Goal: Task Accomplishment & Management: Use online tool/utility

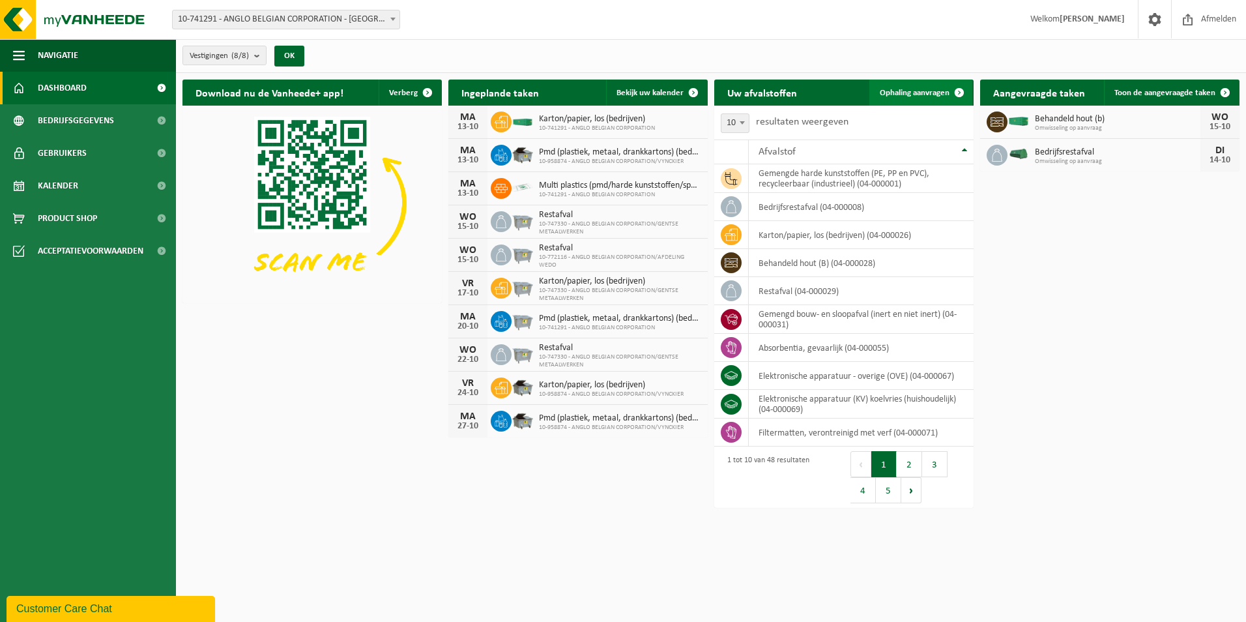
click at [938, 93] on span "Ophaling aanvragen" at bounding box center [914, 93] width 70 height 8
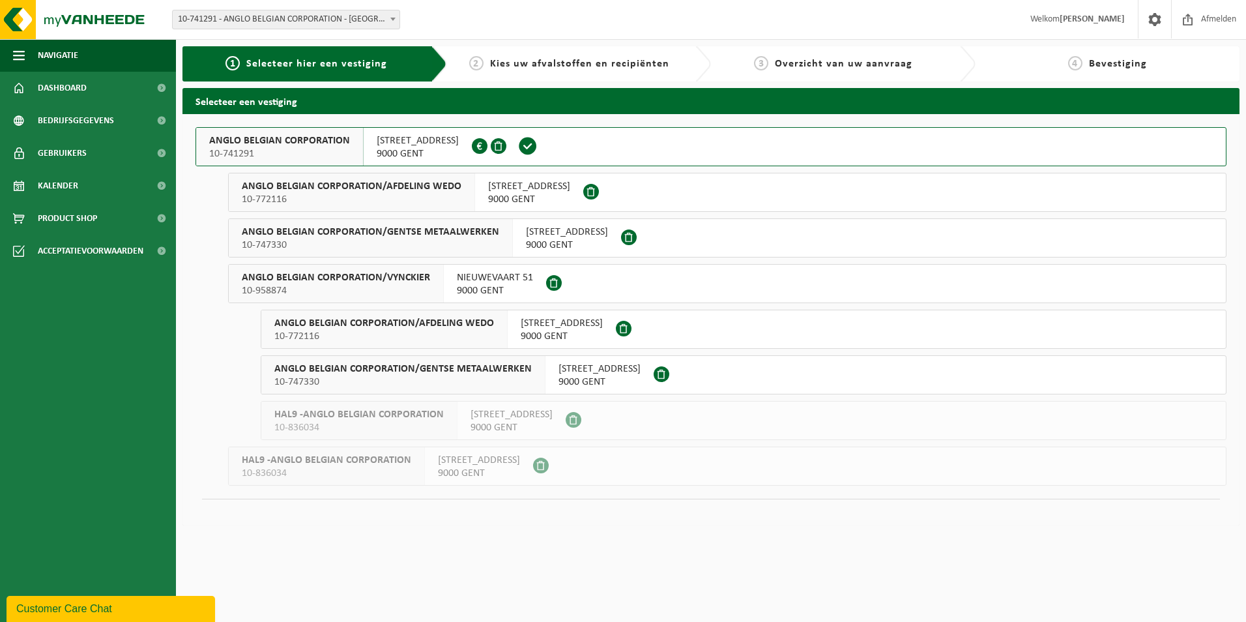
click at [463, 150] on div "WIEDAUWKAAI 43 9000 GENT 0420.246.659" at bounding box center [418, 147] width 108 height 38
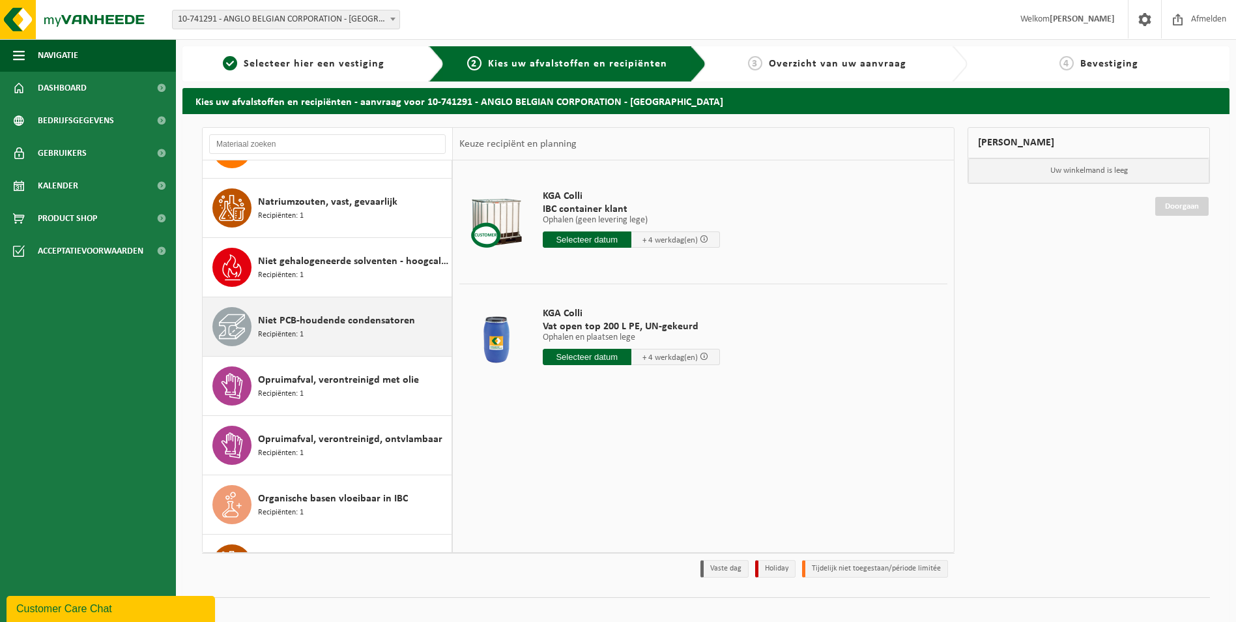
scroll to position [1564, 0]
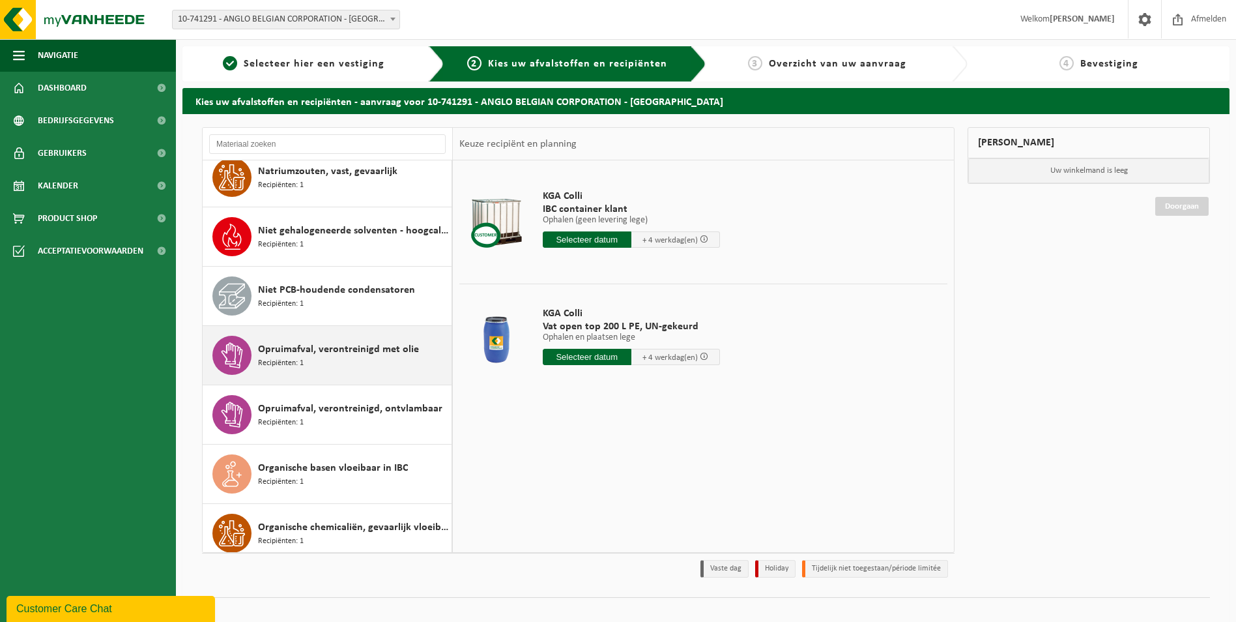
click at [300, 357] on span "Recipiënten: 1" at bounding box center [281, 363] width 46 height 12
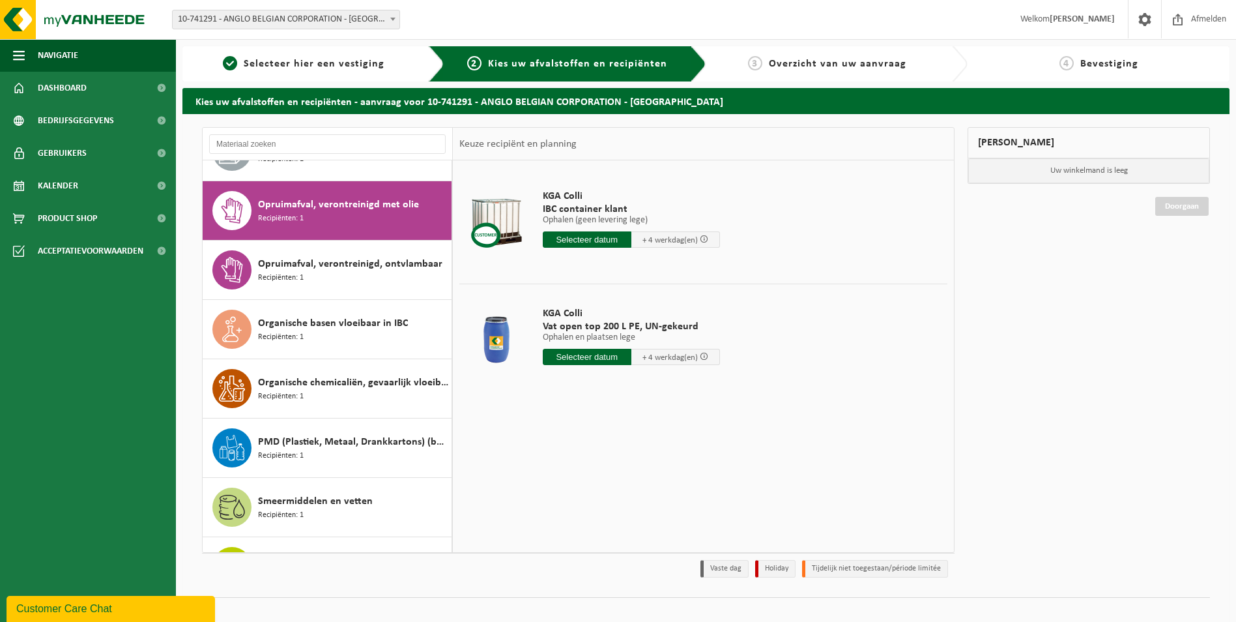
scroll to position [1723, 0]
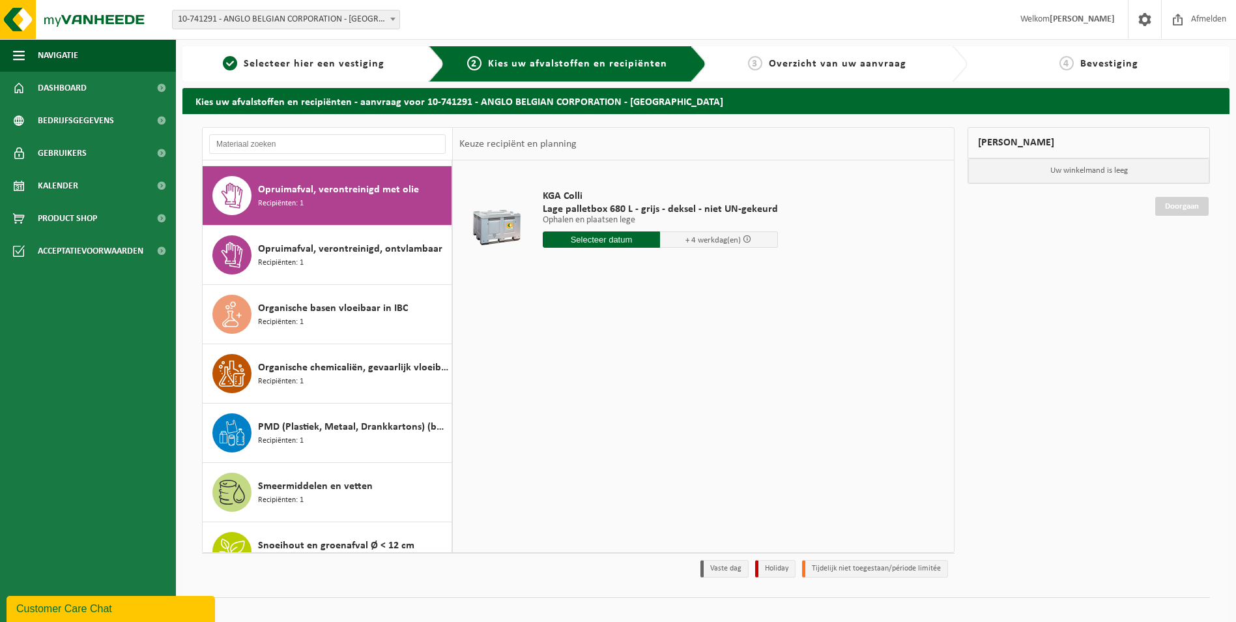
click at [582, 239] on input "text" at bounding box center [602, 239] width 118 height 16
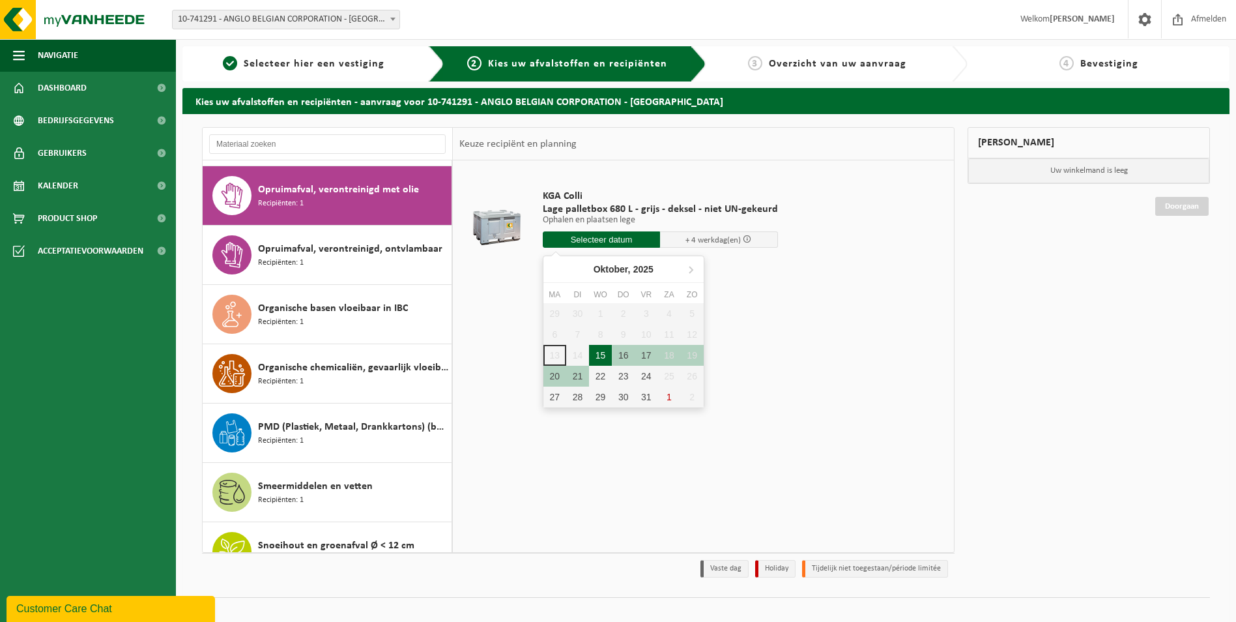
click at [597, 356] on div "15" at bounding box center [600, 355] width 23 height 21
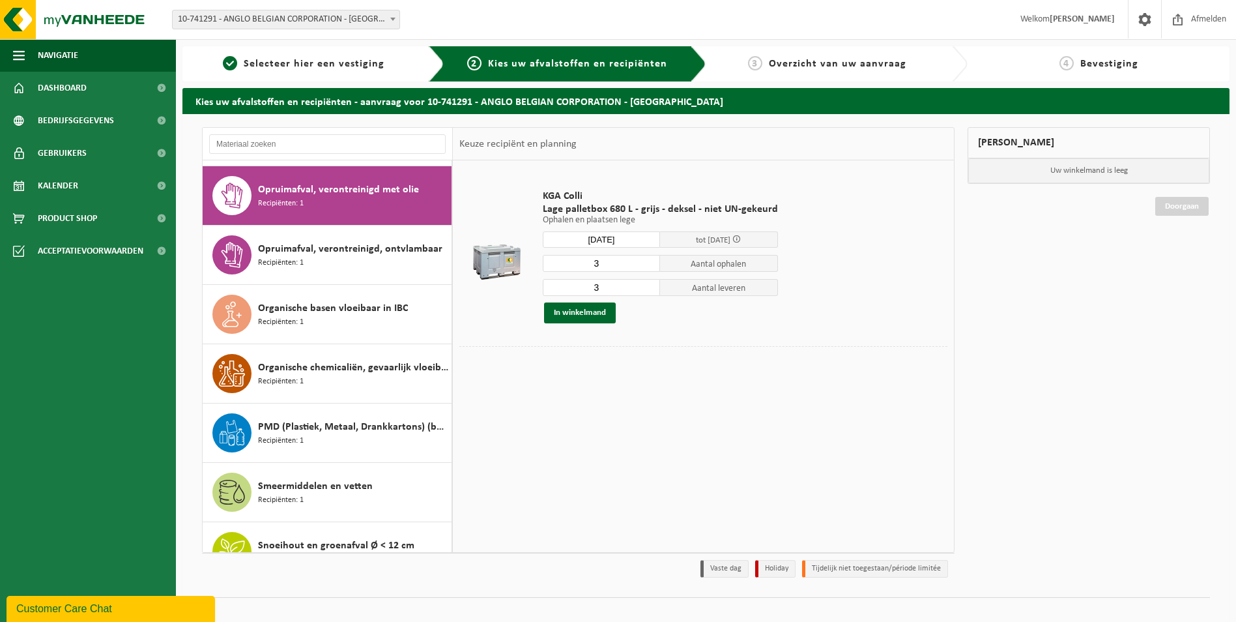
type input "Van 2025-10-15"
type input "2"
click at [644, 268] on input "2" at bounding box center [602, 263] width 118 height 17
type input "2"
click at [648, 291] on input "2" at bounding box center [602, 287] width 118 height 17
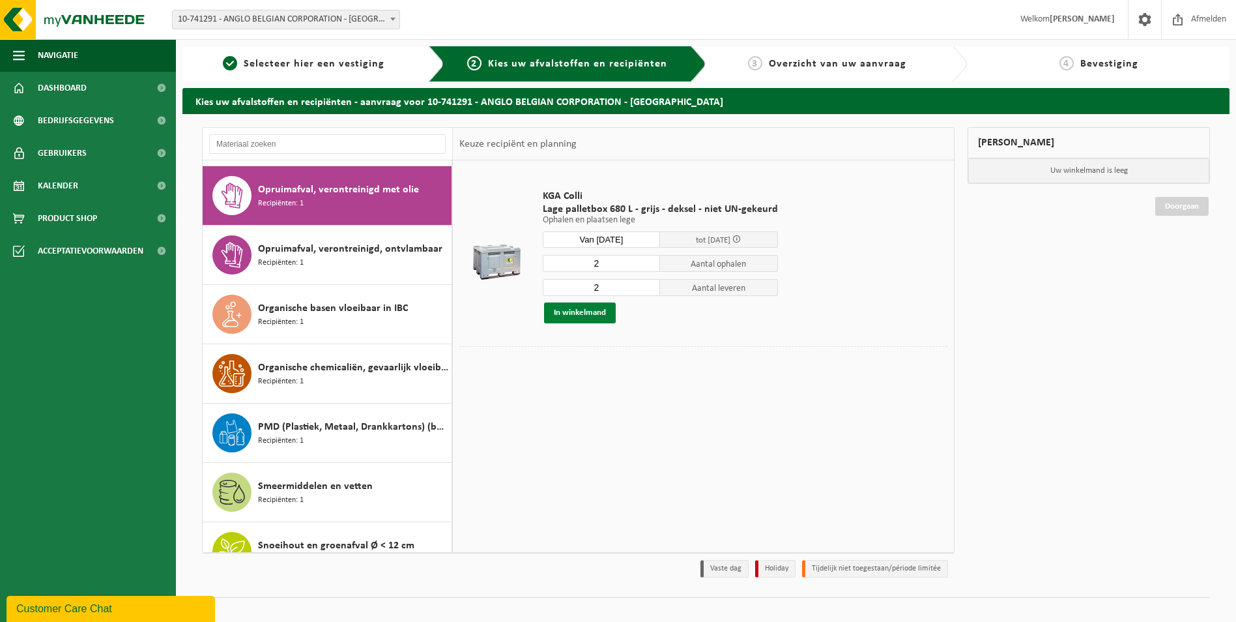
click at [605, 317] on button "In winkelmand" at bounding box center [580, 312] width 72 height 21
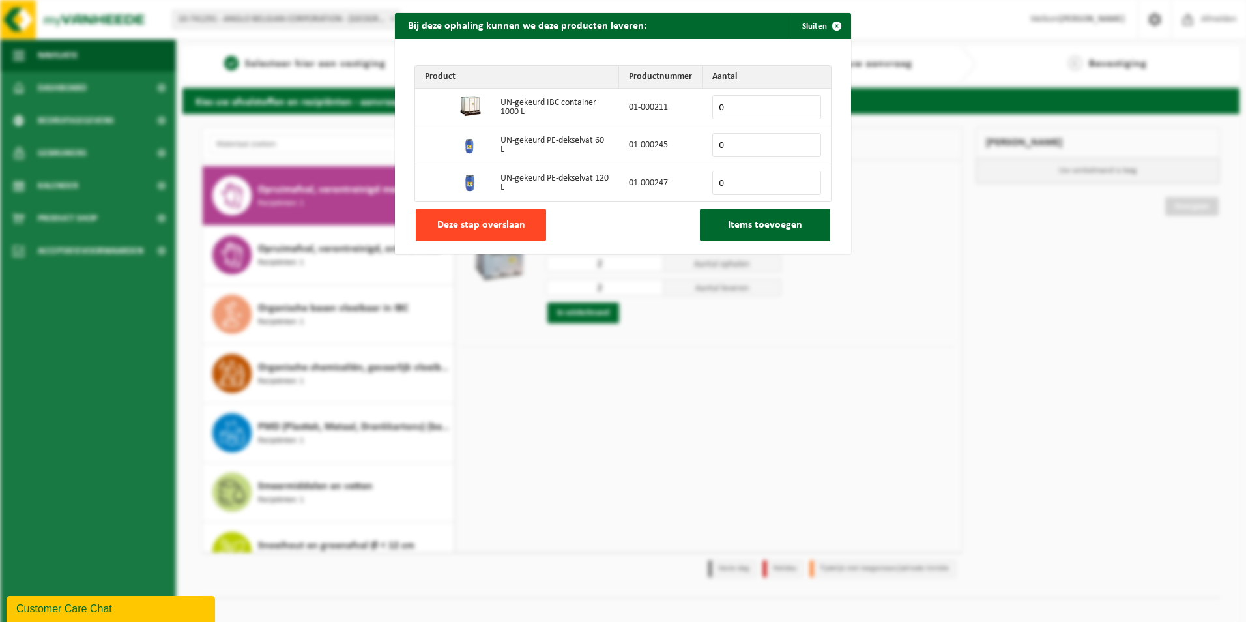
click at [522, 235] on button "Deze stap overslaan" at bounding box center [481, 224] width 130 height 33
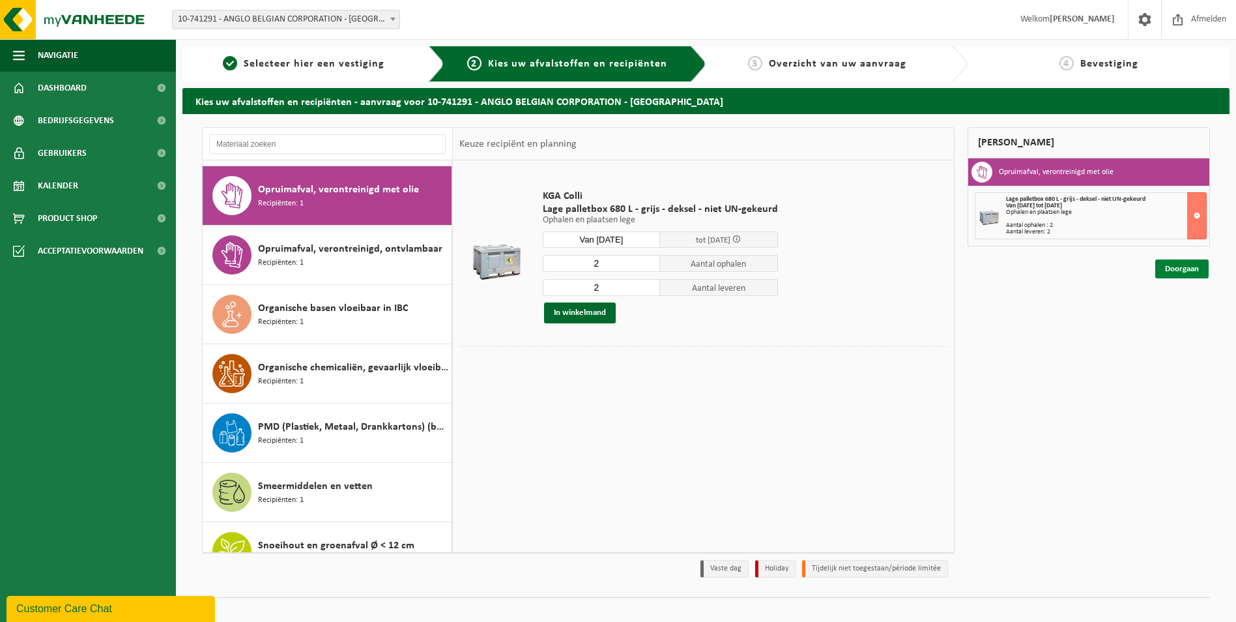
click at [1192, 275] on link "Doorgaan" at bounding box center [1181, 268] width 53 height 19
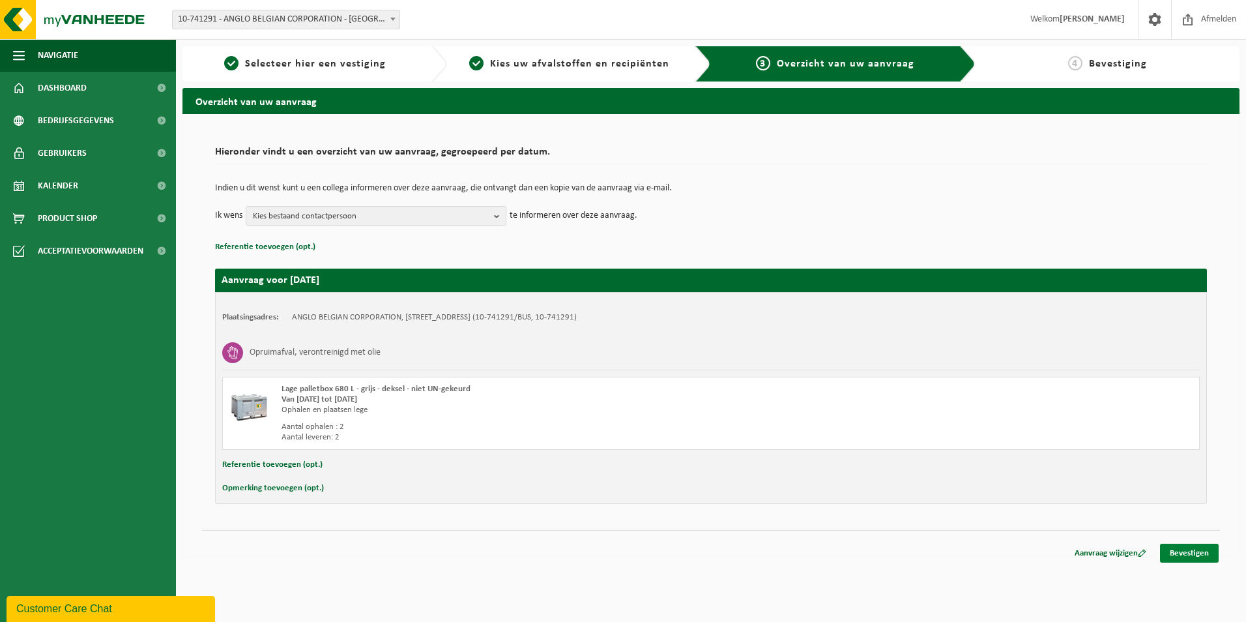
click at [1193, 556] on link "Bevestigen" at bounding box center [1189, 552] width 59 height 19
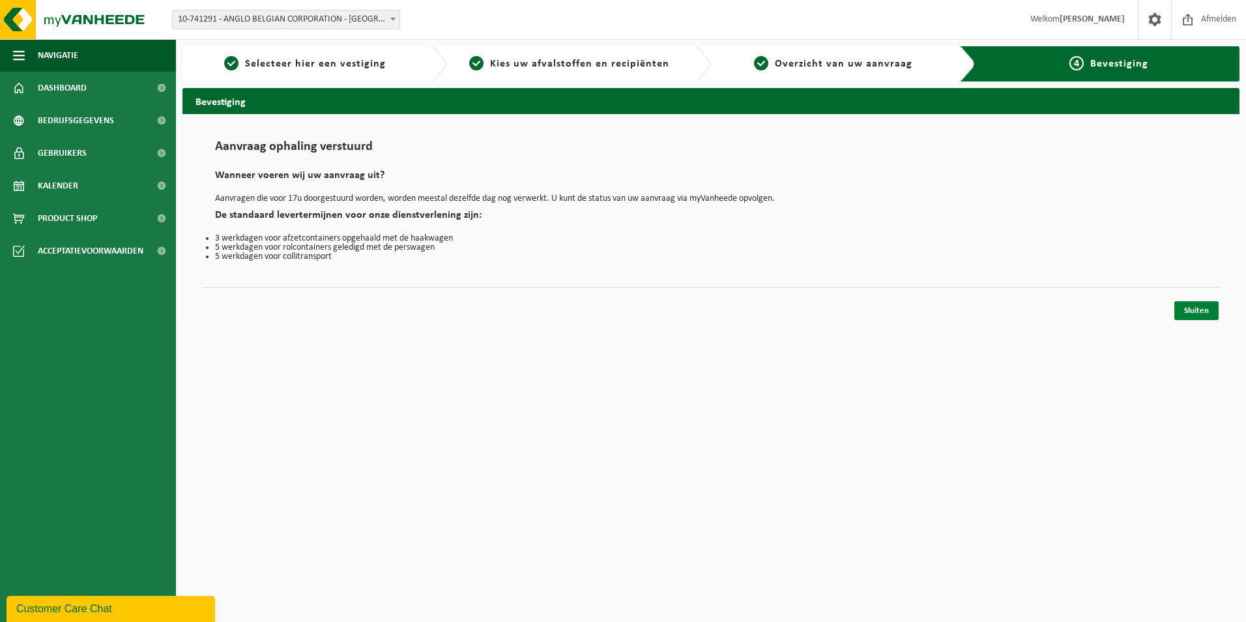
click at [1199, 309] on link "Sluiten" at bounding box center [1196, 310] width 44 height 19
